Goal: Navigation & Orientation: Find specific page/section

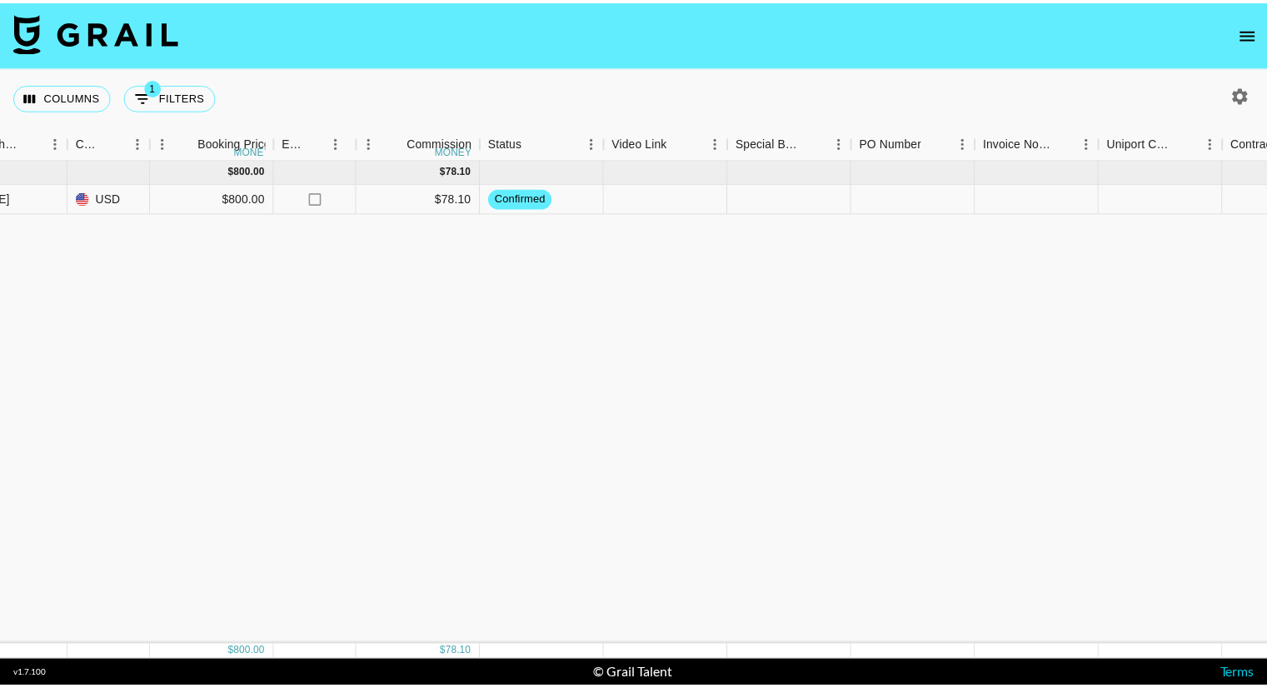
scroll to position [0, 1487]
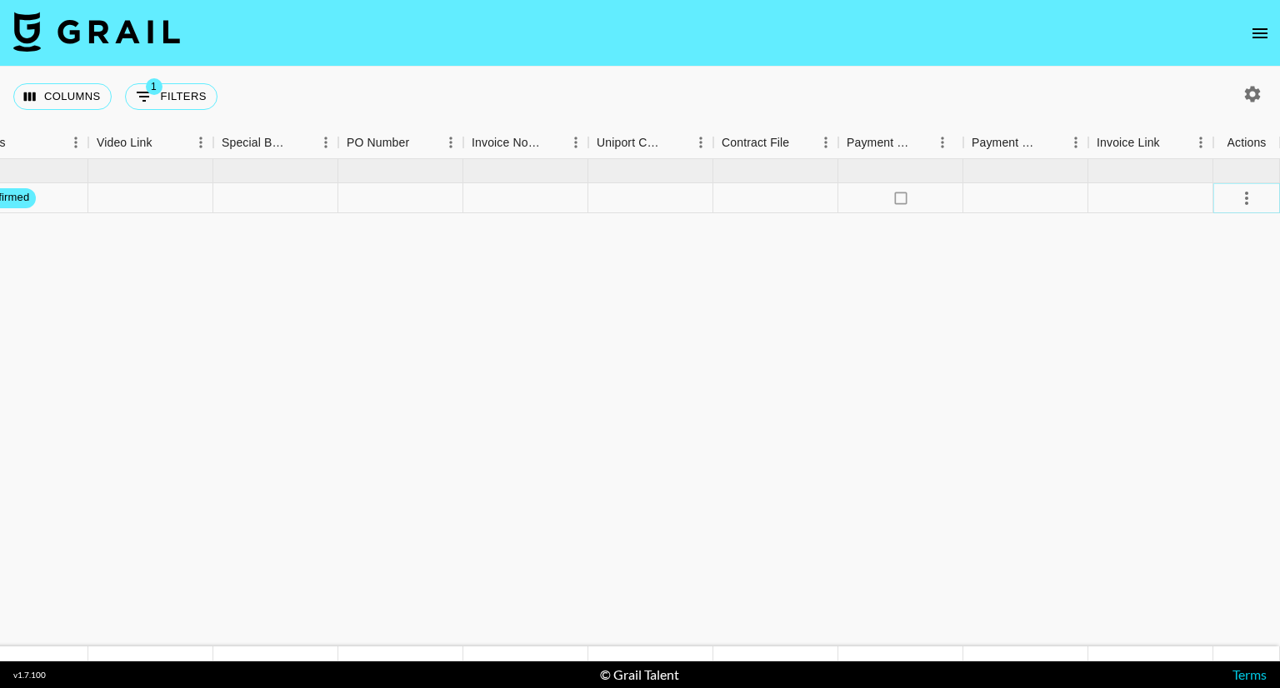
click at [1252, 192] on icon "select merge strategy" at bounding box center [1247, 198] width 20 height 20
click at [1252, 37] on icon "open drawer" at bounding box center [1259, 33] width 15 height 10
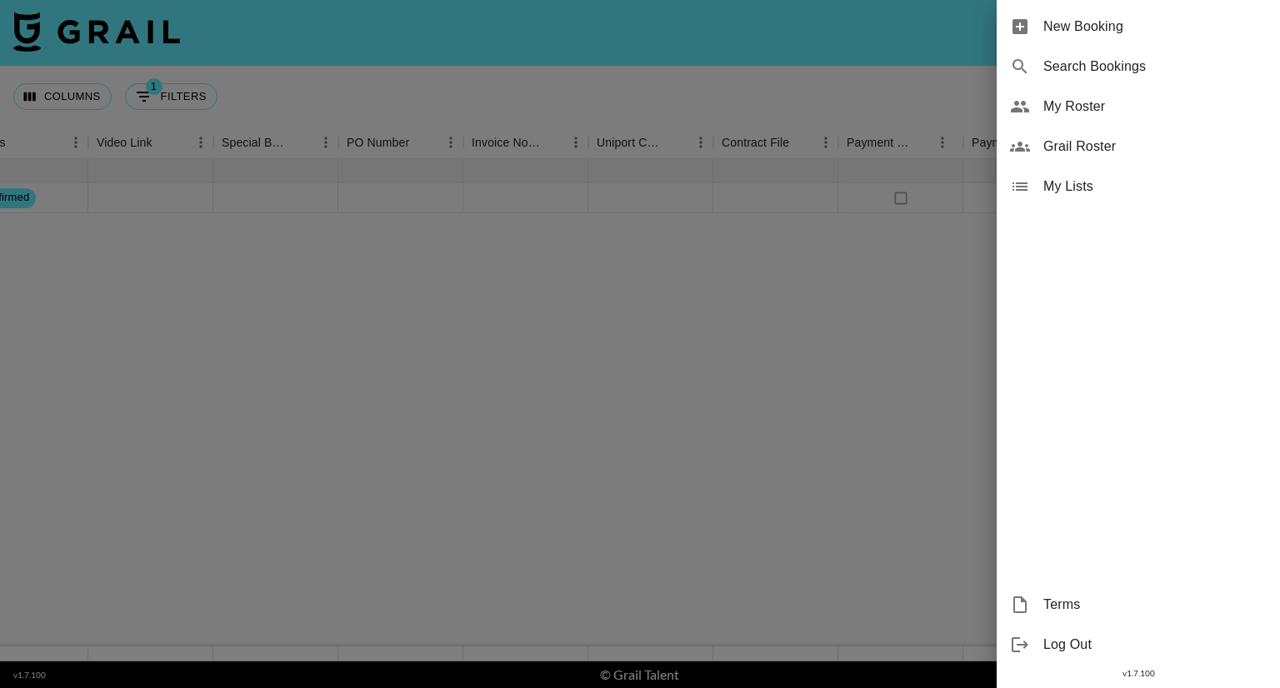
click at [1091, 100] on span "My Roster" at bounding box center [1154, 107] width 223 height 20
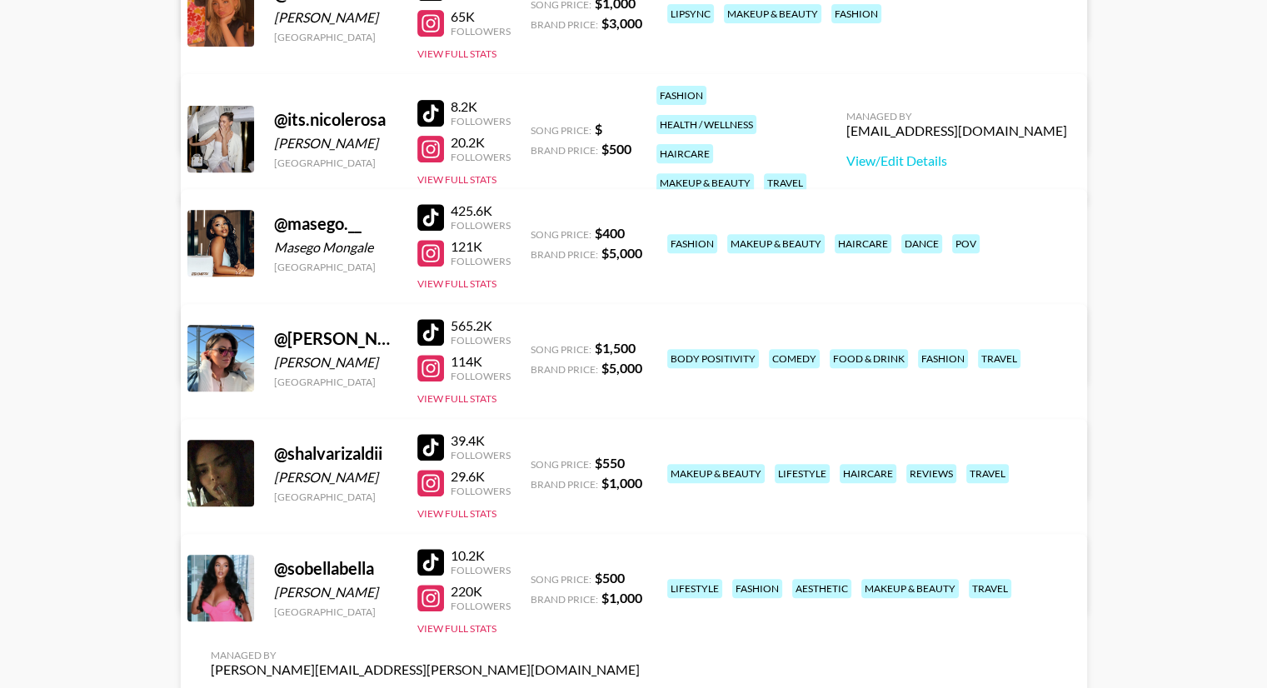
scroll to position [636, 0]
click at [430, 595] on div at bounding box center [430, 599] width 27 height 27
click at [427, 567] on div at bounding box center [430, 563] width 27 height 27
click at [432, 219] on div at bounding box center [430, 218] width 27 height 27
click at [427, 252] on div at bounding box center [430, 254] width 27 height 27
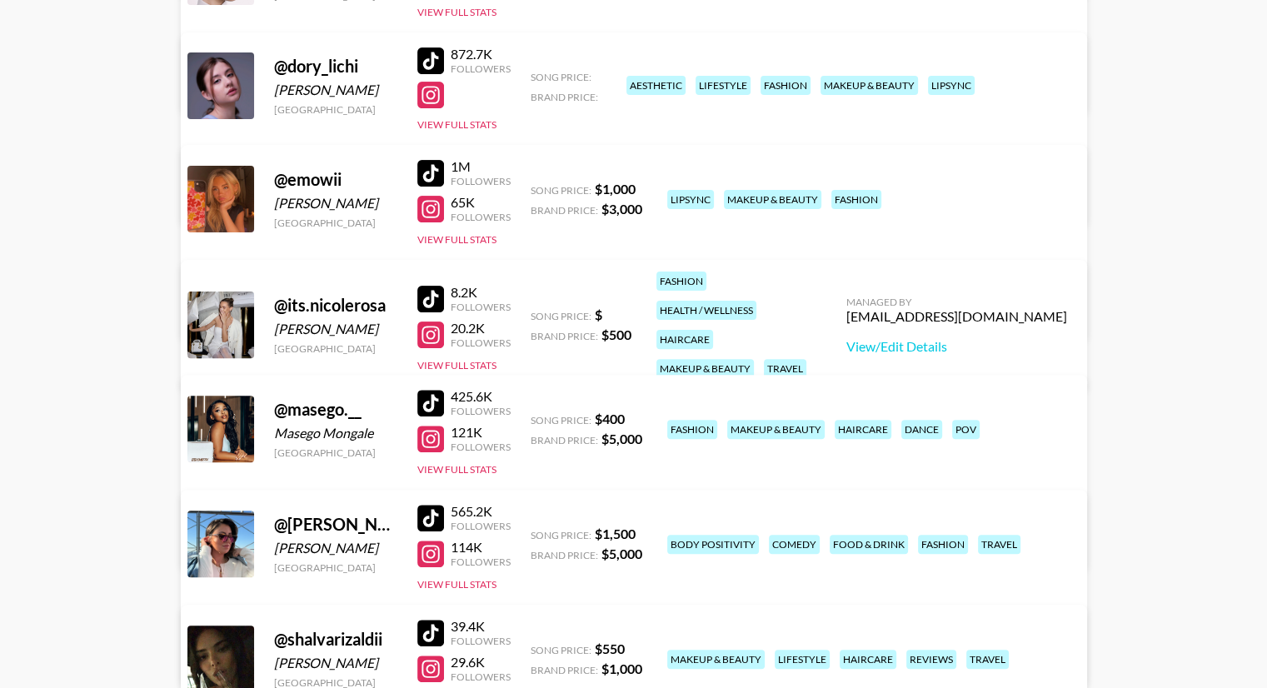
scroll to position [450, 0]
click at [424, 172] on div at bounding box center [430, 174] width 27 height 27
click at [437, 177] on div at bounding box center [430, 174] width 27 height 27
click at [432, 207] on div at bounding box center [430, 210] width 27 height 27
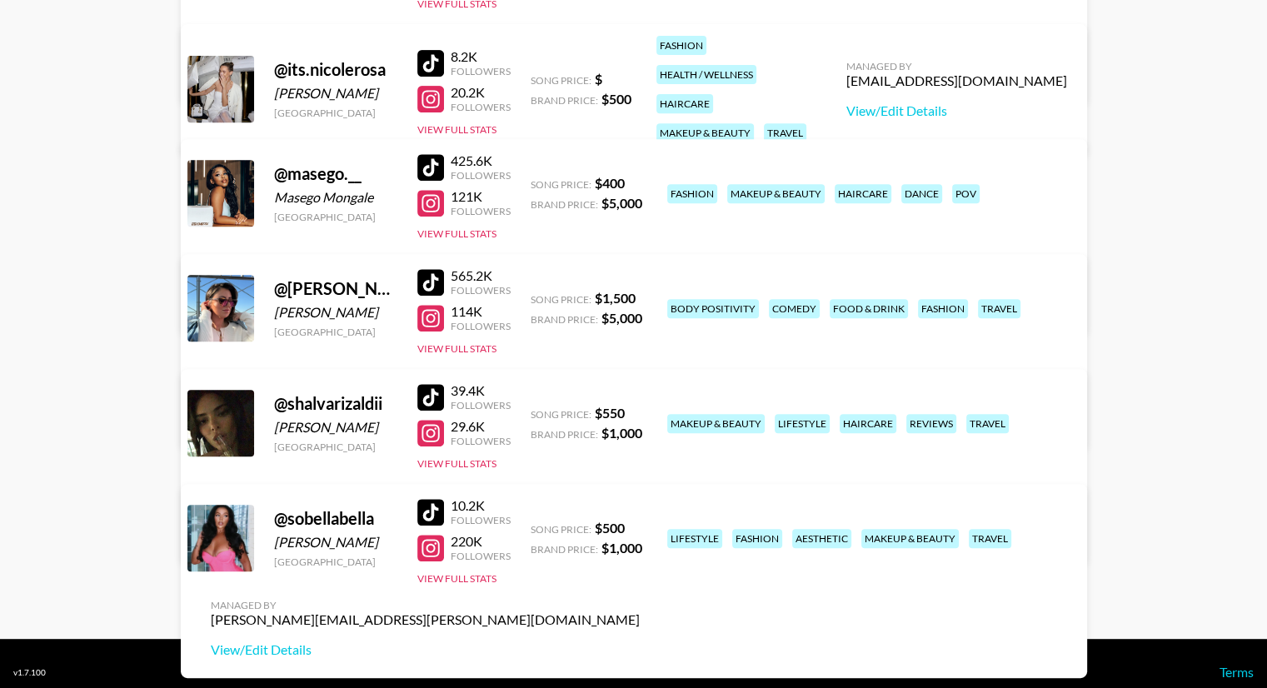
scroll to position [703, 0]
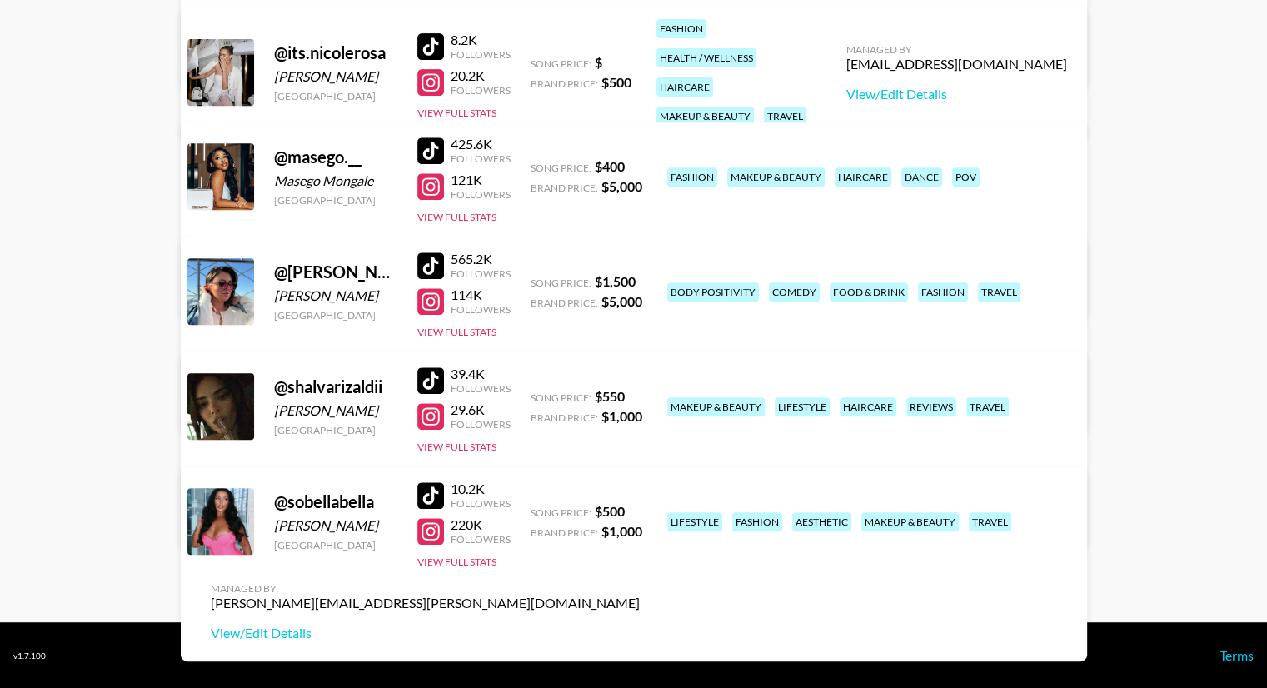
click at [431, 381] on div at bounding box center [430, 380] width 27 height 27
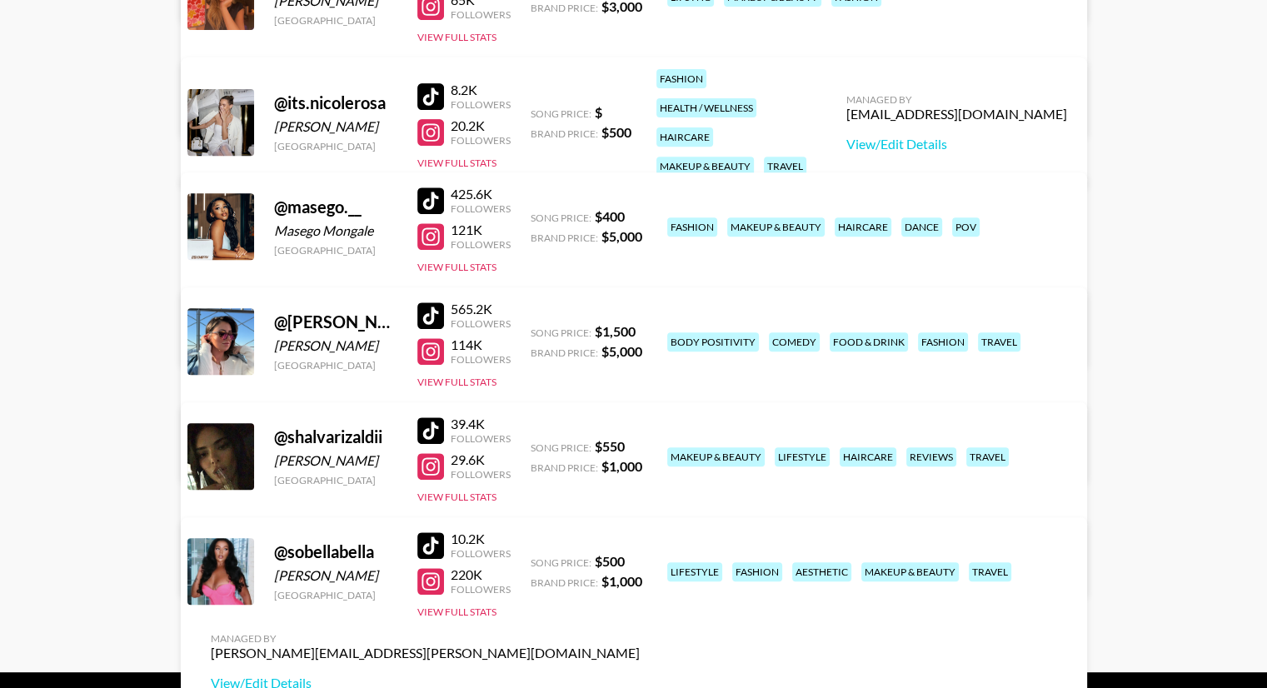
scroll to position [653, 0]
click at [429, 427] on div at bounding box center [430, 430] width 27 height 27
click at [431, 464] on div at bounding box center [430, 466] width 27 height 27
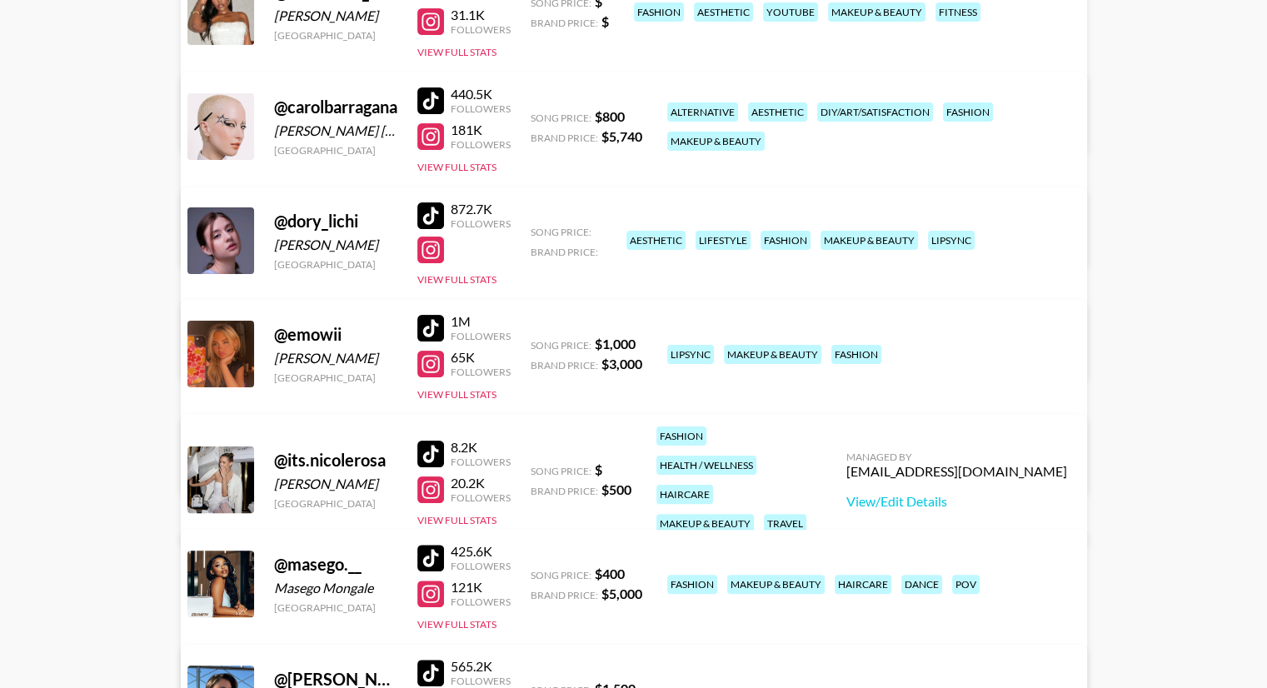
scroll to position [297, 0]
click at [429, 214] on div at bounding box center [430, 215] width 27 height 27
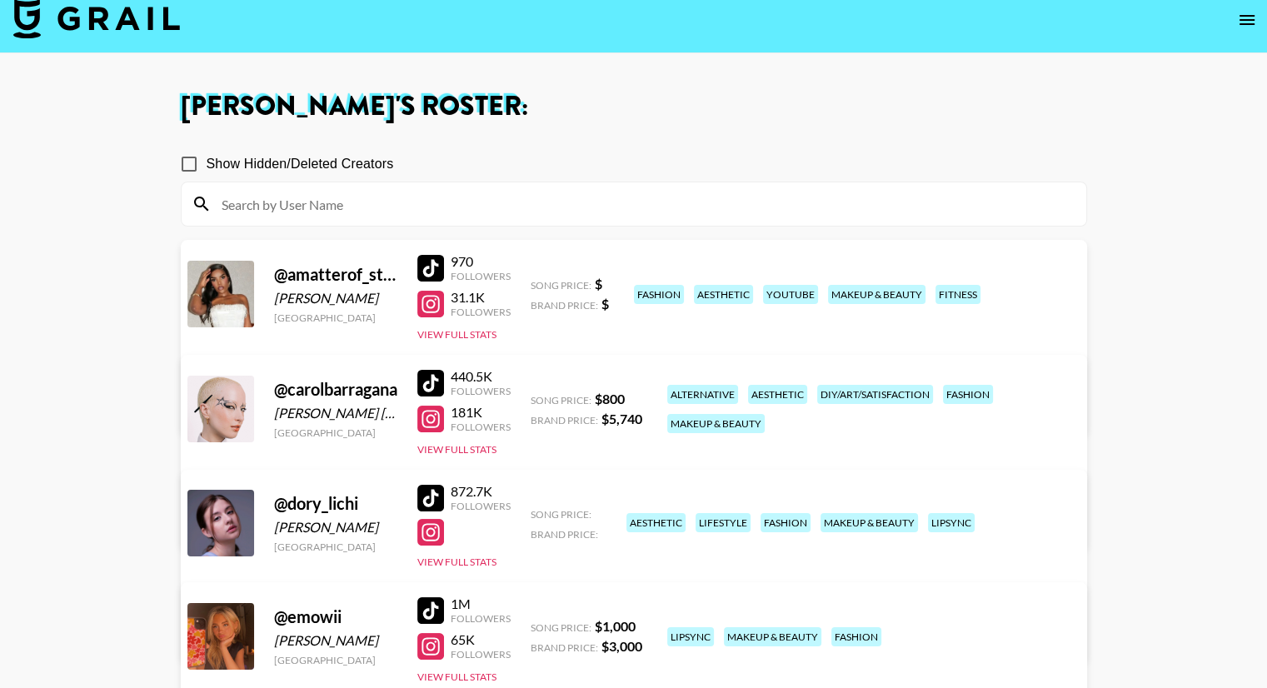
scroll to position [0, 0]
